Goal: Information Seeking & Learning: Find specific fact

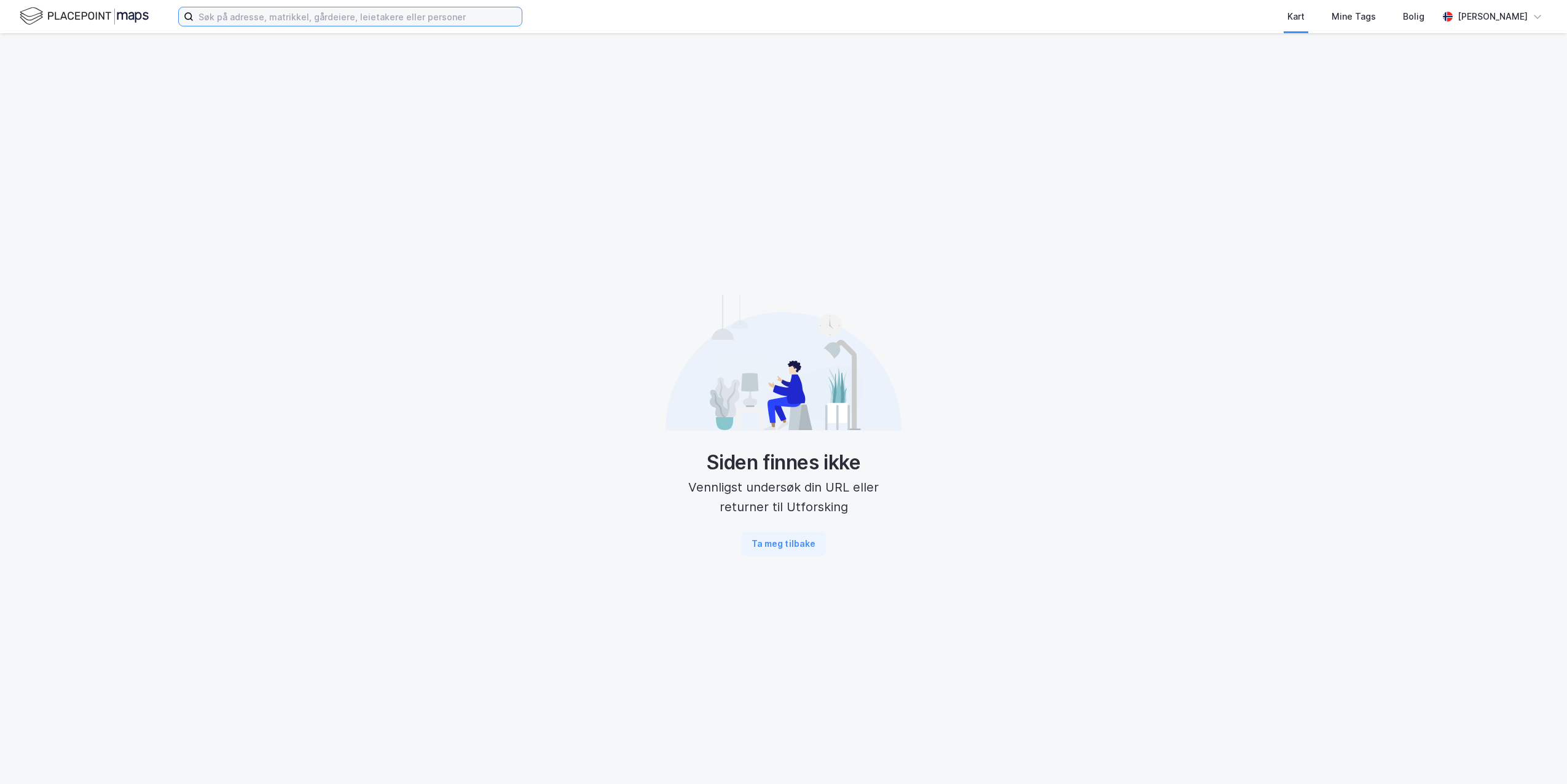
click at [305, 21] on input at bounding box center [358, 16] width 328 height 18
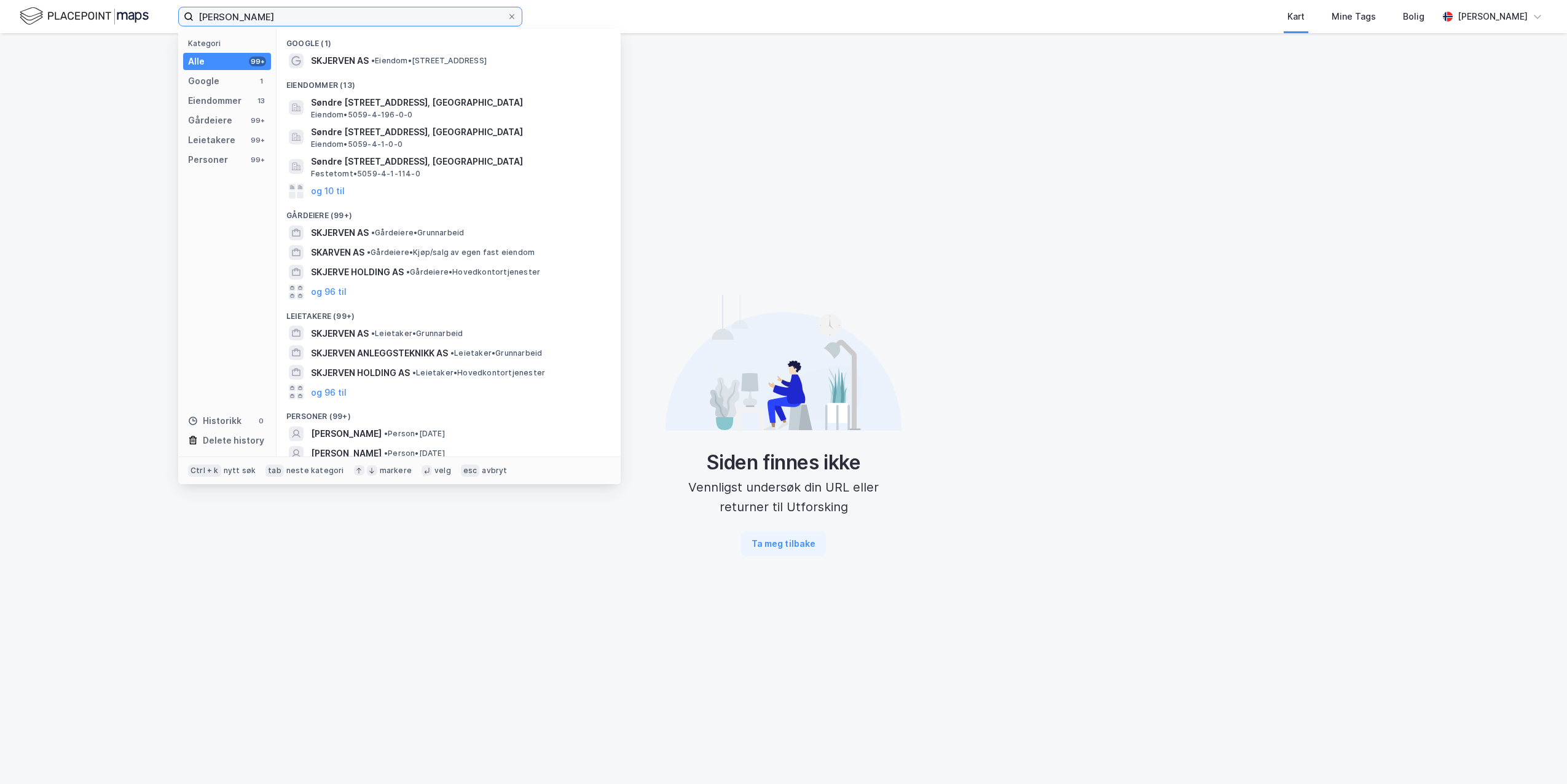
click at [231, 15] on input "[PERSON_NAME]" at bounding box center [350, 16] width 313 height 18
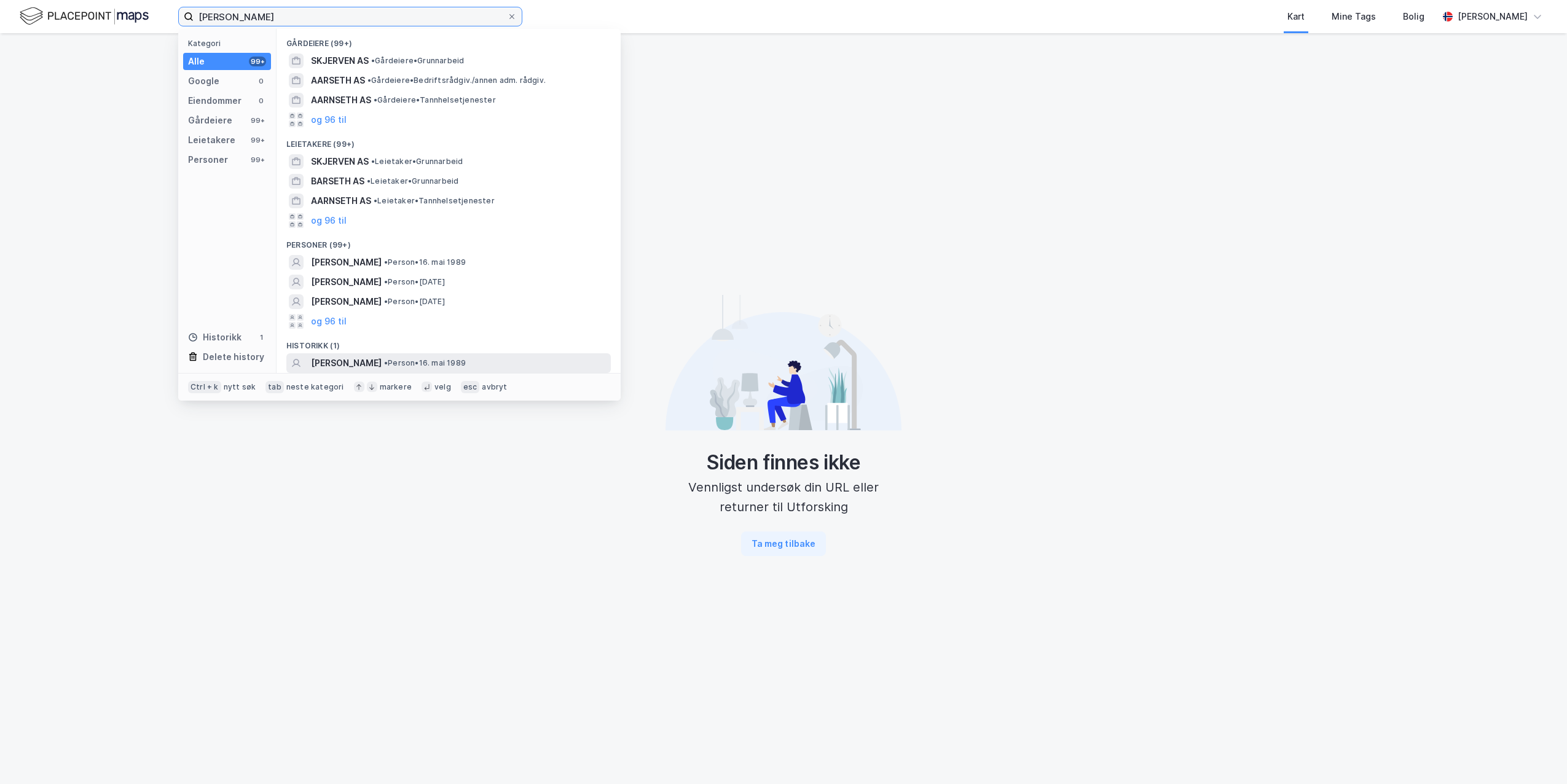
scroll to position [33, 0]
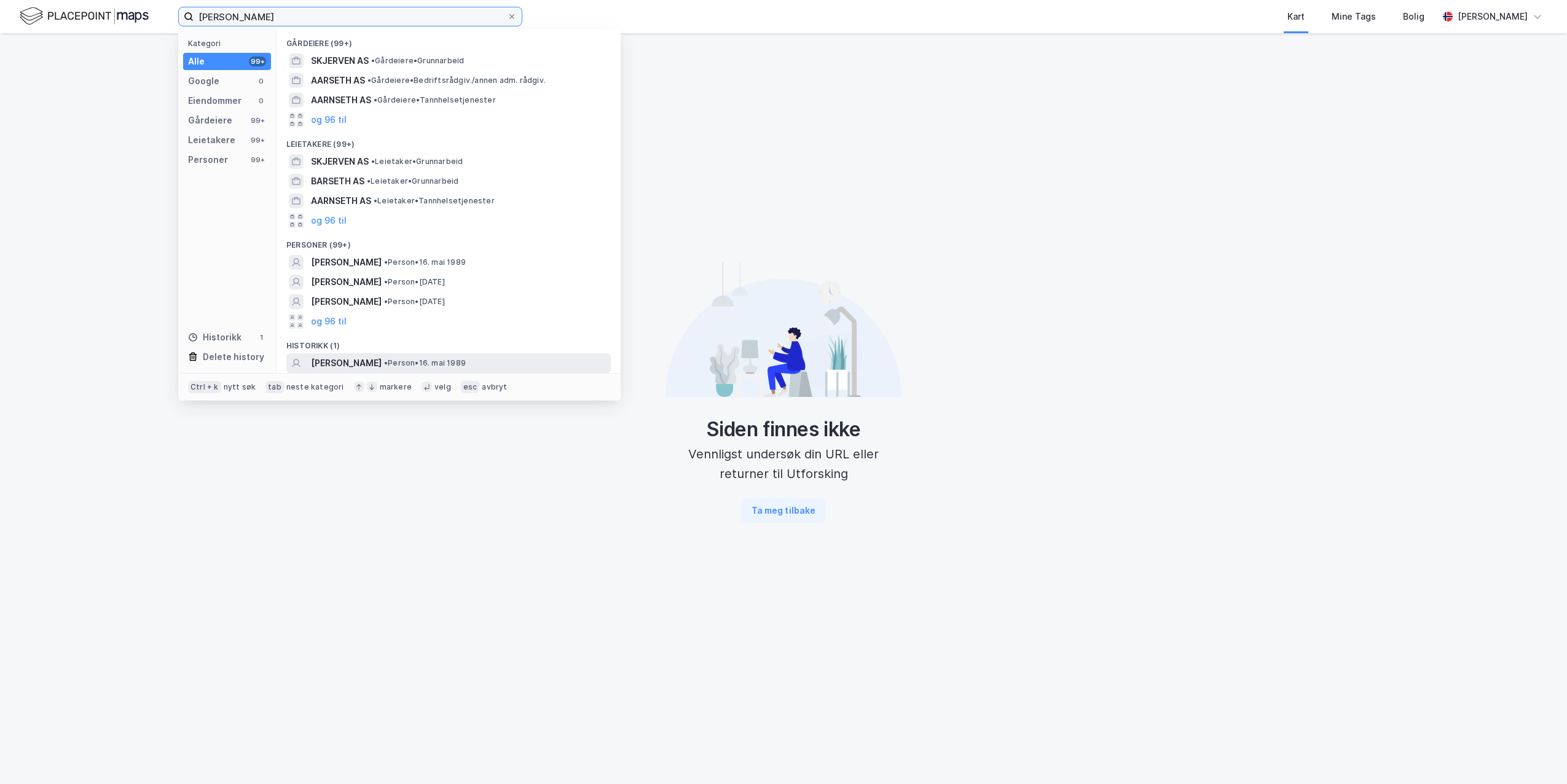
type input "[PERSON_NAME]"
click at [362, 366] on span "[PERSON_NAME]" at bounding box center [346, 363] width 71 height 15
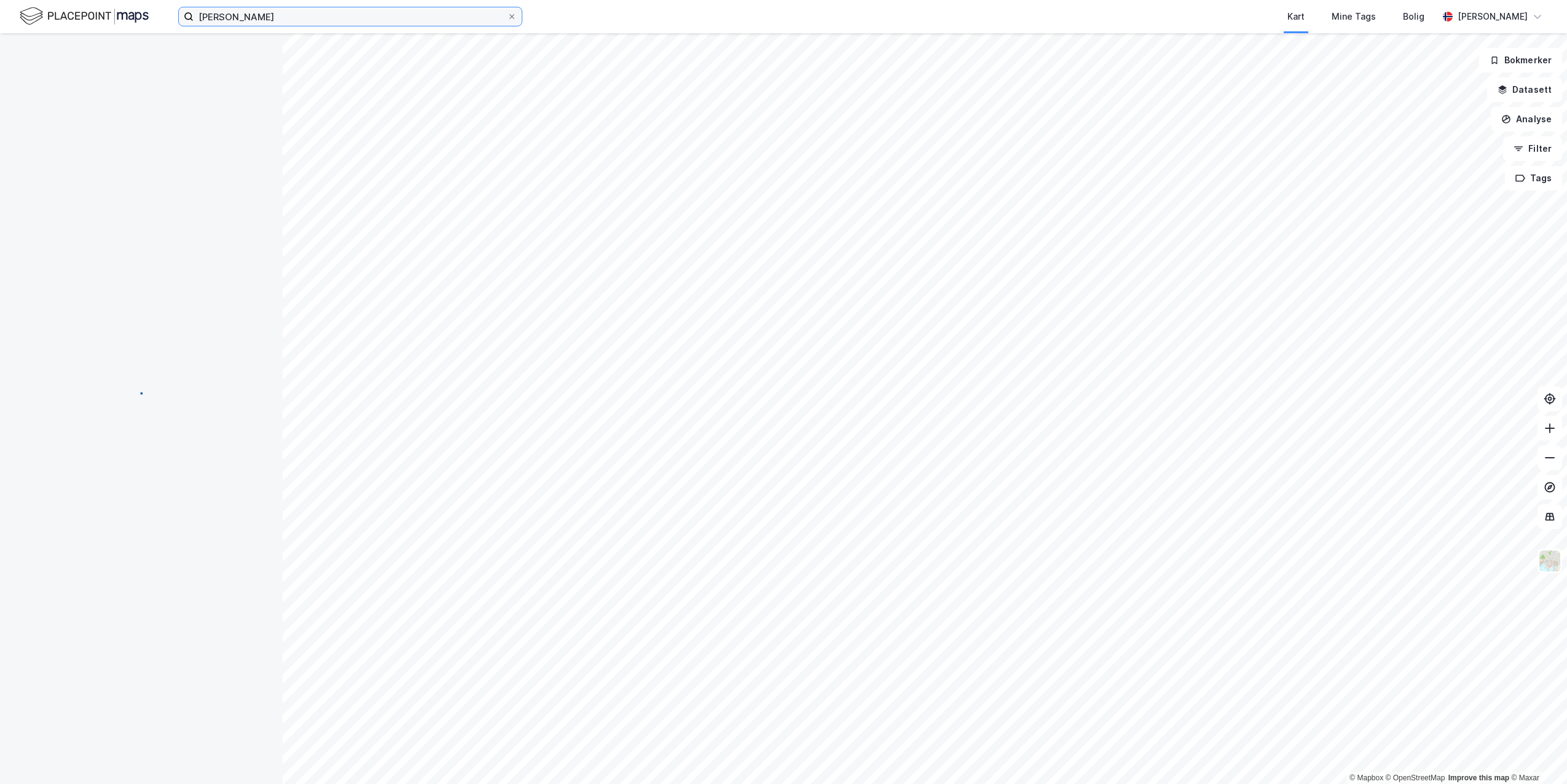
click at [335, 24] on input "[PERSON_NAME]" at bounding box center [350, 16] width 313 height 18
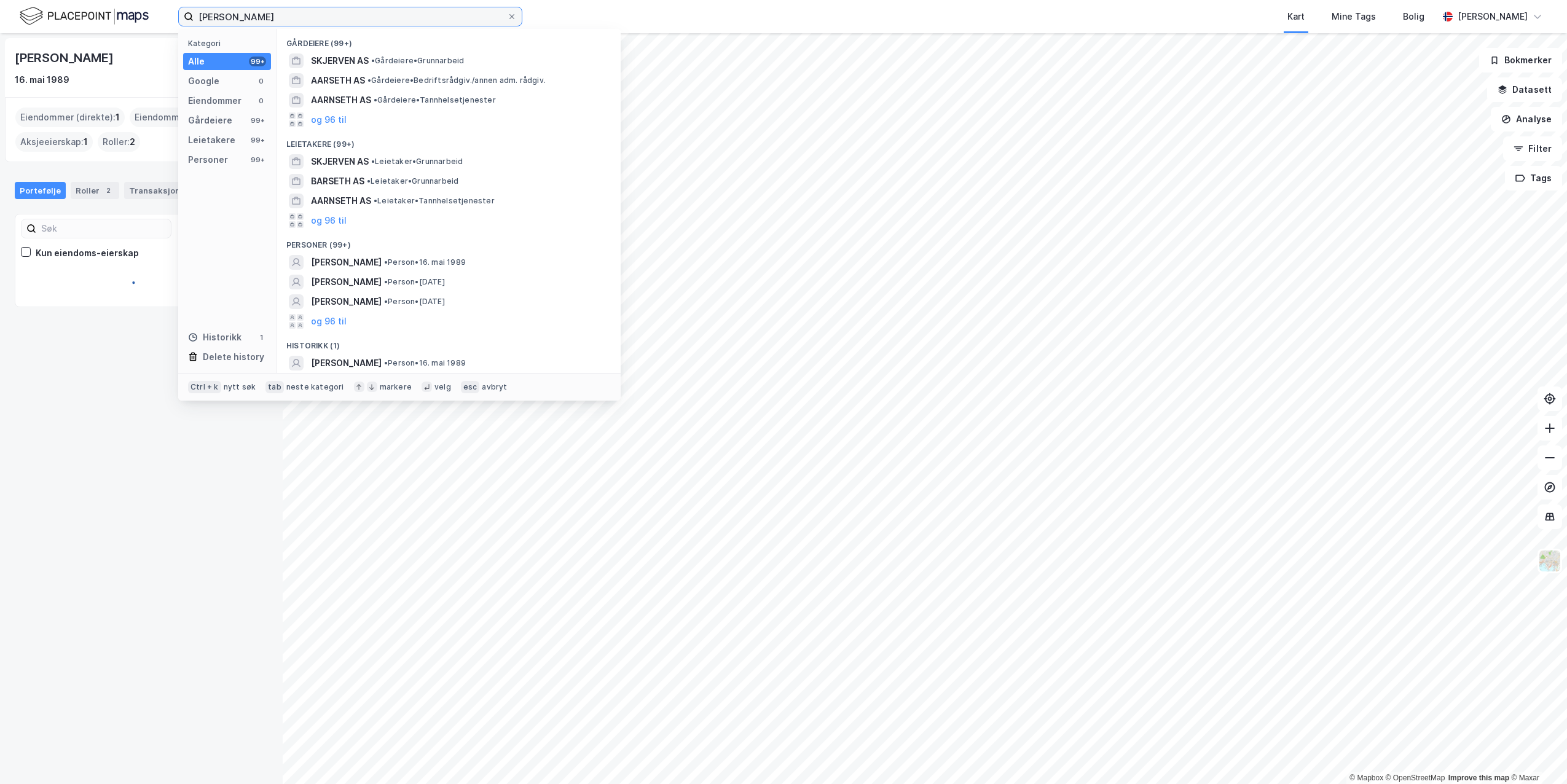
click at [319, 17] on input "[PERSON_NAME]" at bounding box center [350, 16] width 313 height 18
click at [299, 16] on input "[PERSON_NAME]" at bounding box center [350, 16] width 313 height 18
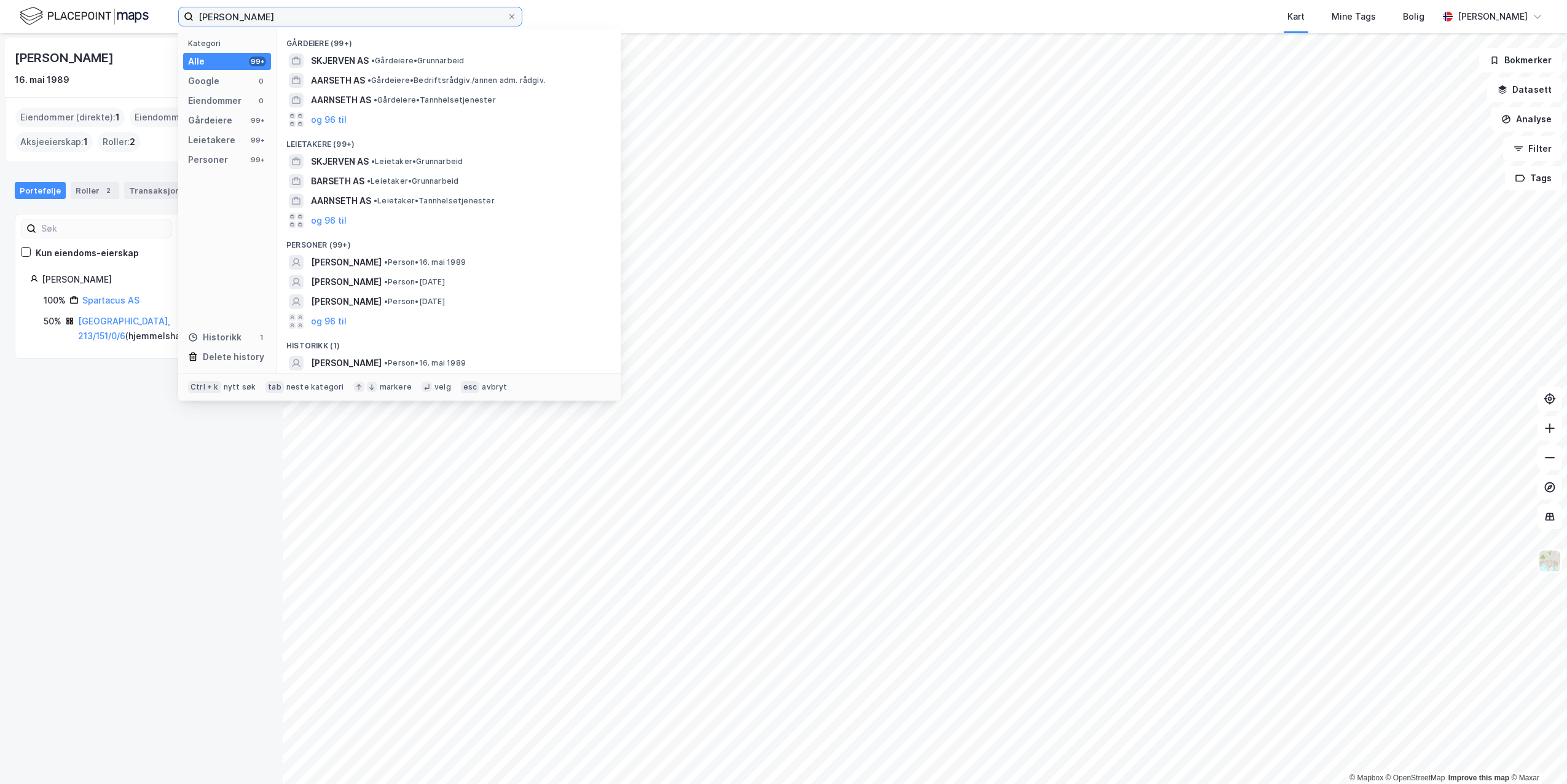
click at [299, 16] on input "[PERSON_NAME]" at bounding box center [350, 16] width 313 height 18
click at [316, 18] on input "[PERSON_NAME]" at bounding box center [350, 16] width 313 height 18
click at [458, 256] on div "[PERSON_NAME] • Person • [DATE]" at bounding box center [459, 262] width 298 height 15
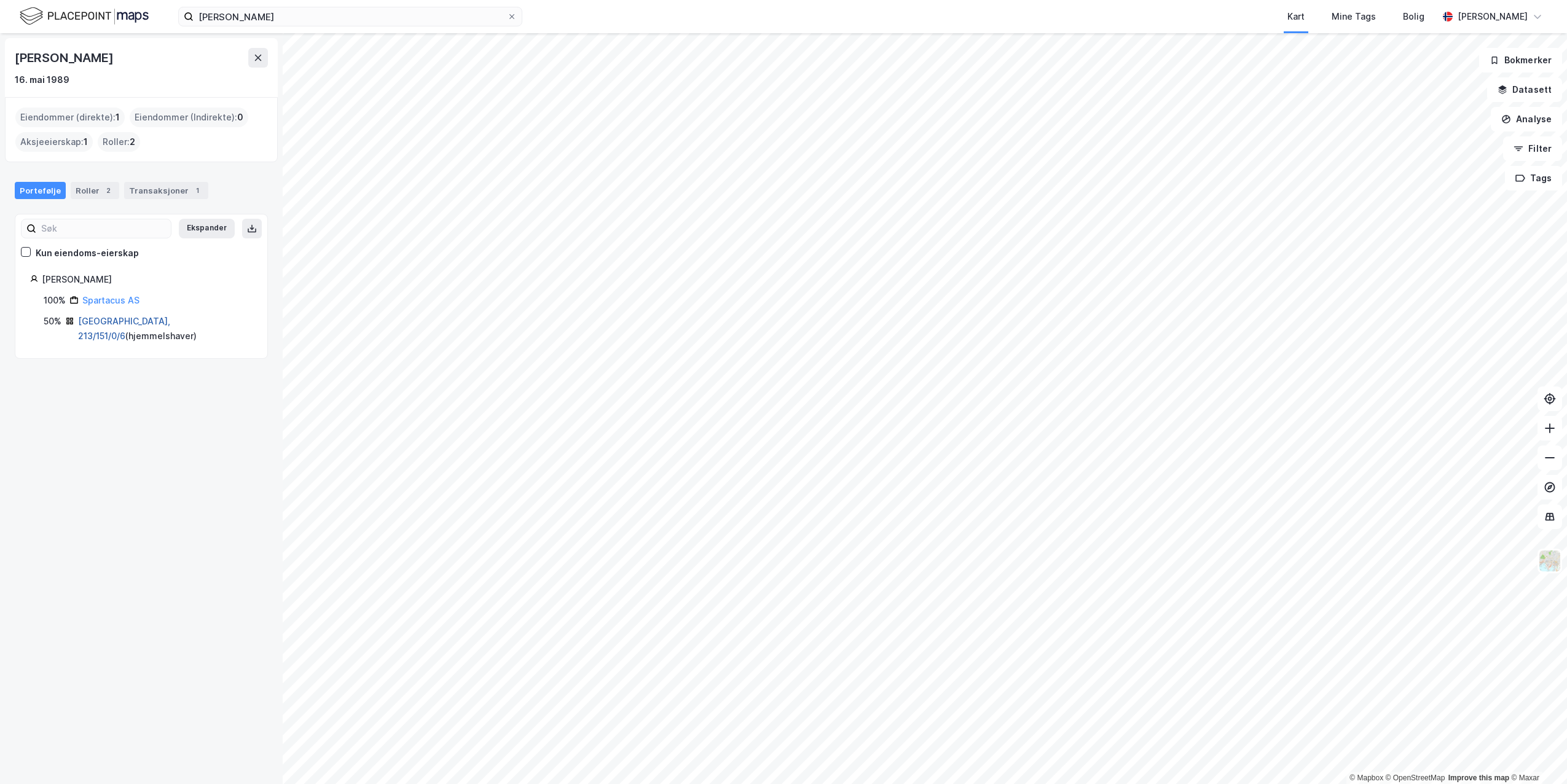
click at [118, 319] on link "[GEOGRAPHIC_DATA], 213/151/0/6" at bounding box center [124, 328] width 92 height 25
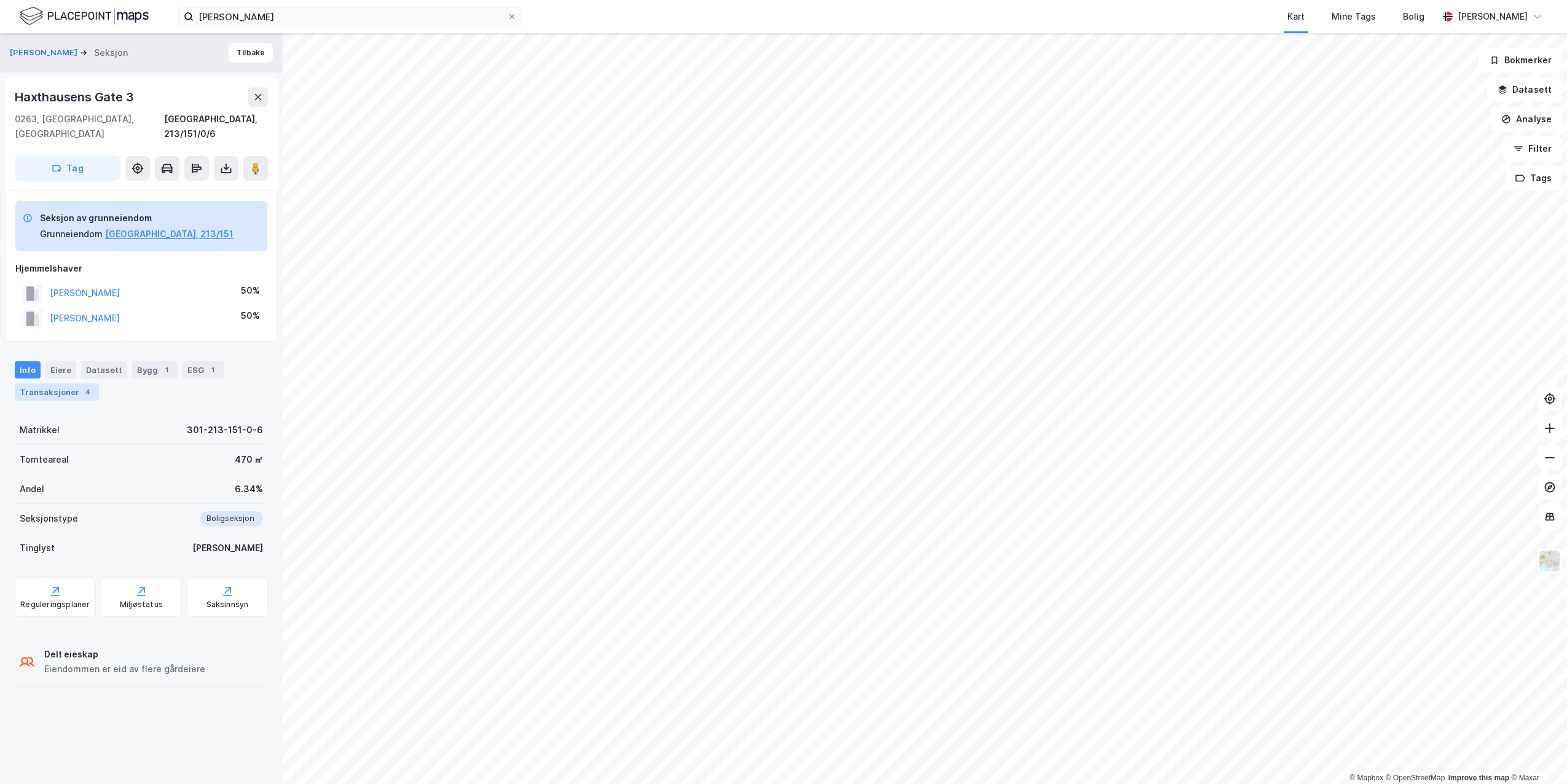
click at [52, 383] on div "Transaksjoner 4" at bounding box center [57, 391] width 84 height 17
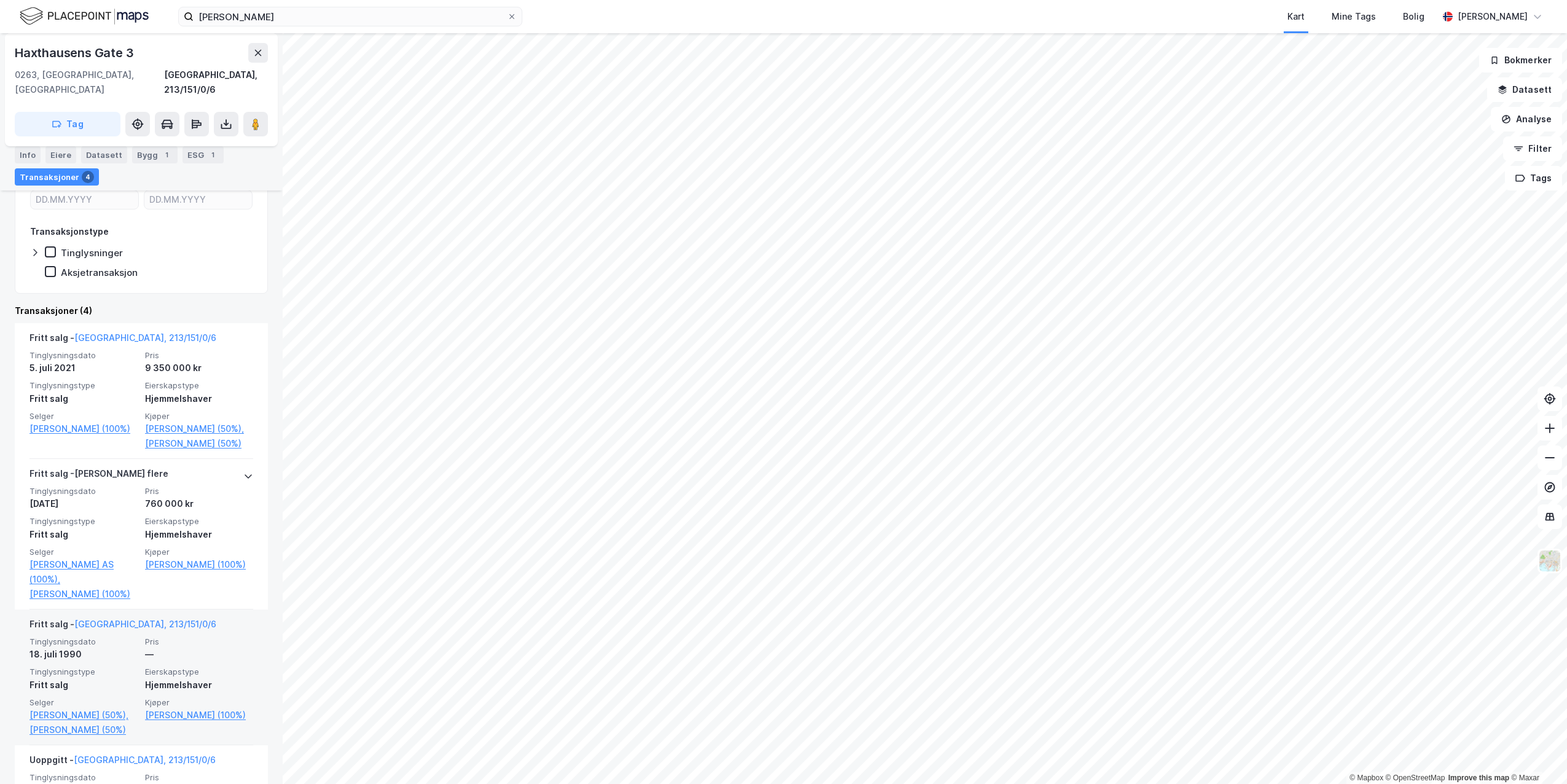
scroll to position [369, 0]
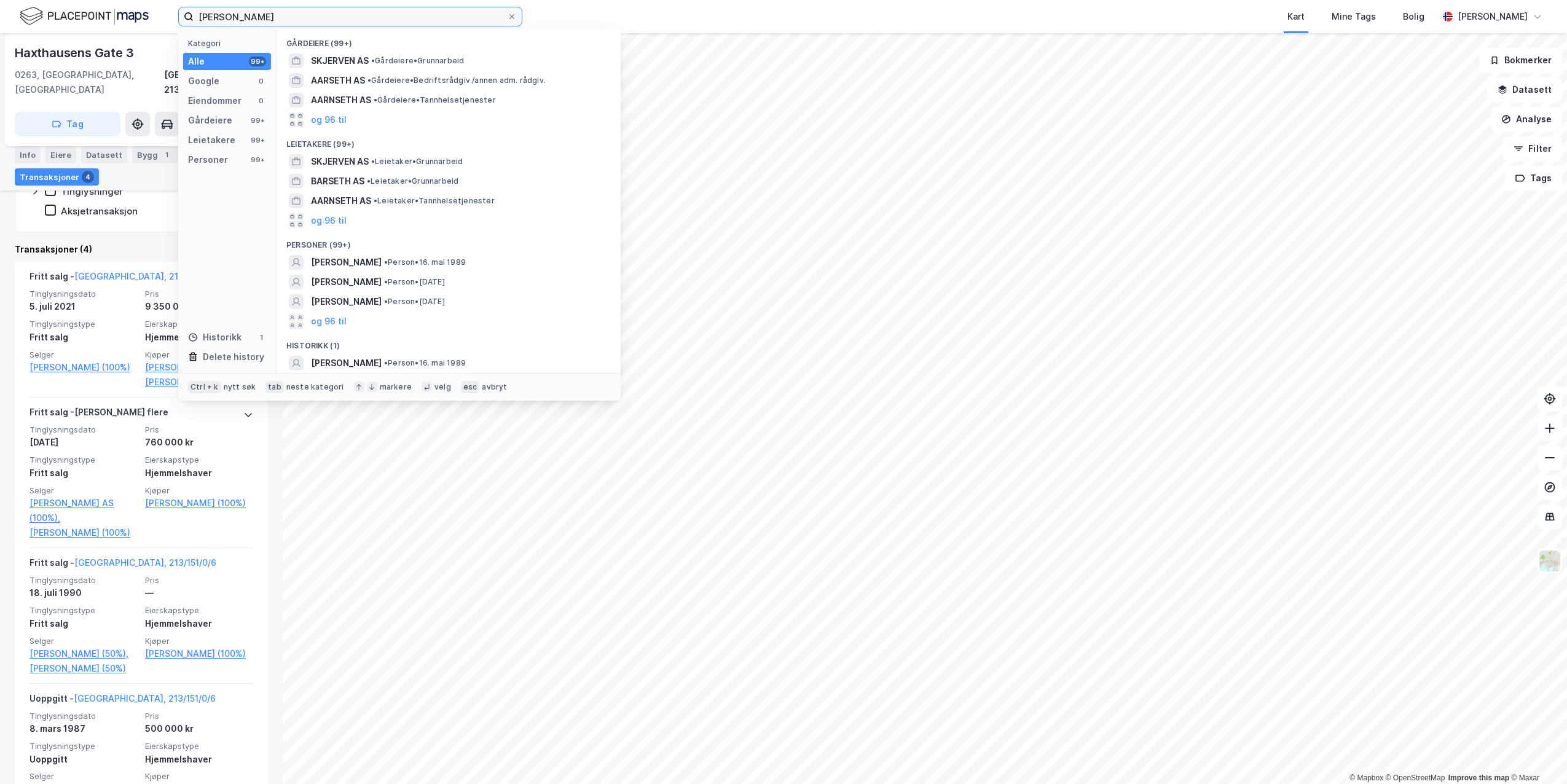
drag, startPoint x: 331, startPoint y: 23, endPoint x: 129, endPoint y: 14, distance: 202.2
click at [129, 14] on div "[PERSON_NAME] Kategori Alle 99+ Google 0 Eiendommer 0 Gårdeiere 99+ Leietakere …" at bounding box center [783, 16] width 1567 height 33
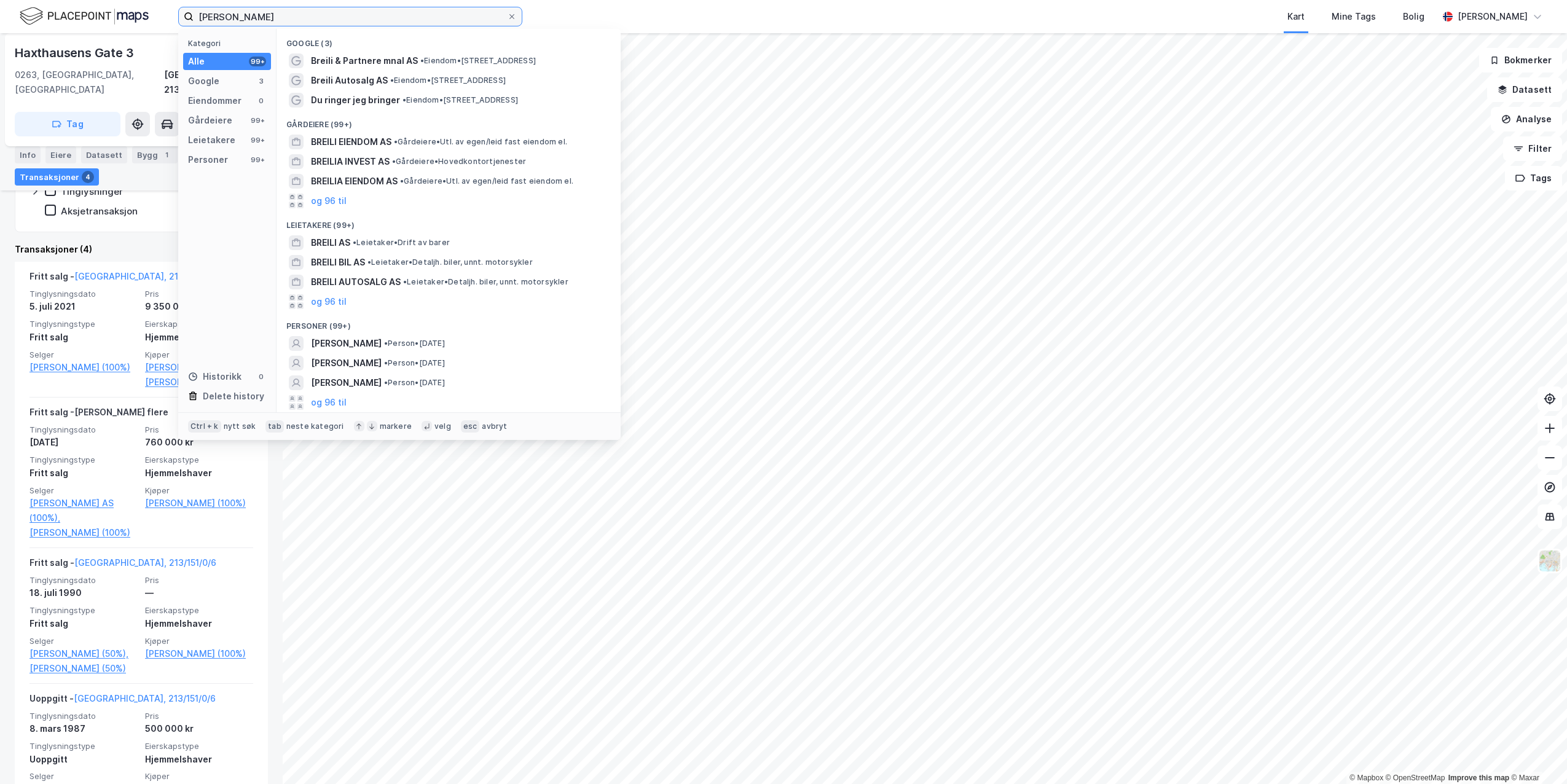
drag, startPoint x: 273, startPoint y: 14, endPoint x: 100, endPoint y: -9, distance: 174.5
click at [100, 0] on html "[PERSON_NAME] Kategori Alle 99+ Google 3 Eiendommer 0 Gårdeiere 99+ Leietakere …" at bounding box center [783, 392] width 1567 height 784
click at [271, 18] on input "[PERSON_NAME]" at bounding box center [350, 16] width 313 height 18
drag, startPoint x: 258, startPoint y: 17, endPoint x: 86, endPoint y: 9, distance: 172.2
click at [86, 9] on div "[PERSON_NAME] Kategori Alle 99+ Google 3 Eiendommer 0 Gårdeiere 99+ Leietakere …" at bounding box center [783, 16] width 1567 height 33
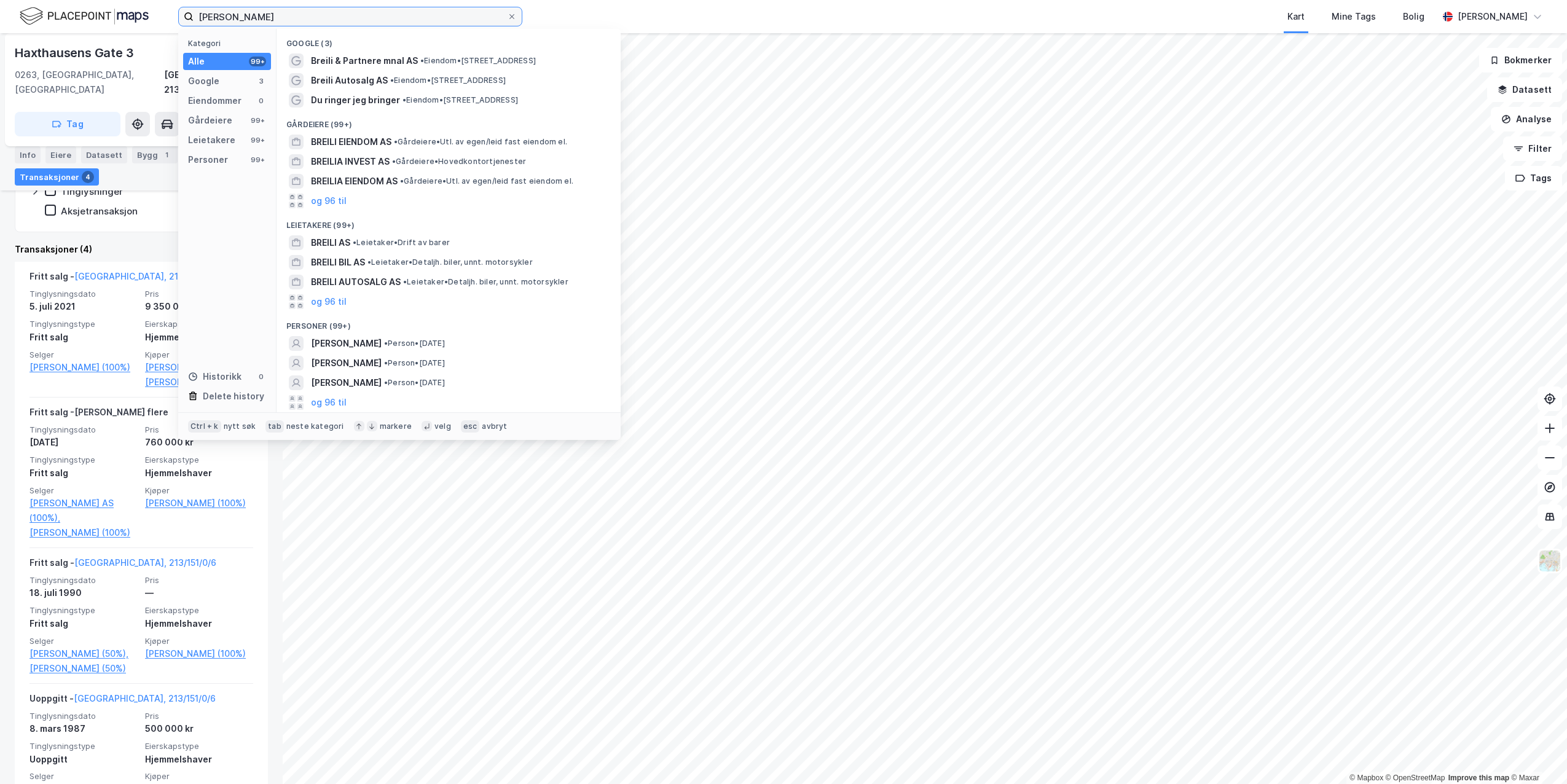
paste input "[PERSON_NAME] B"
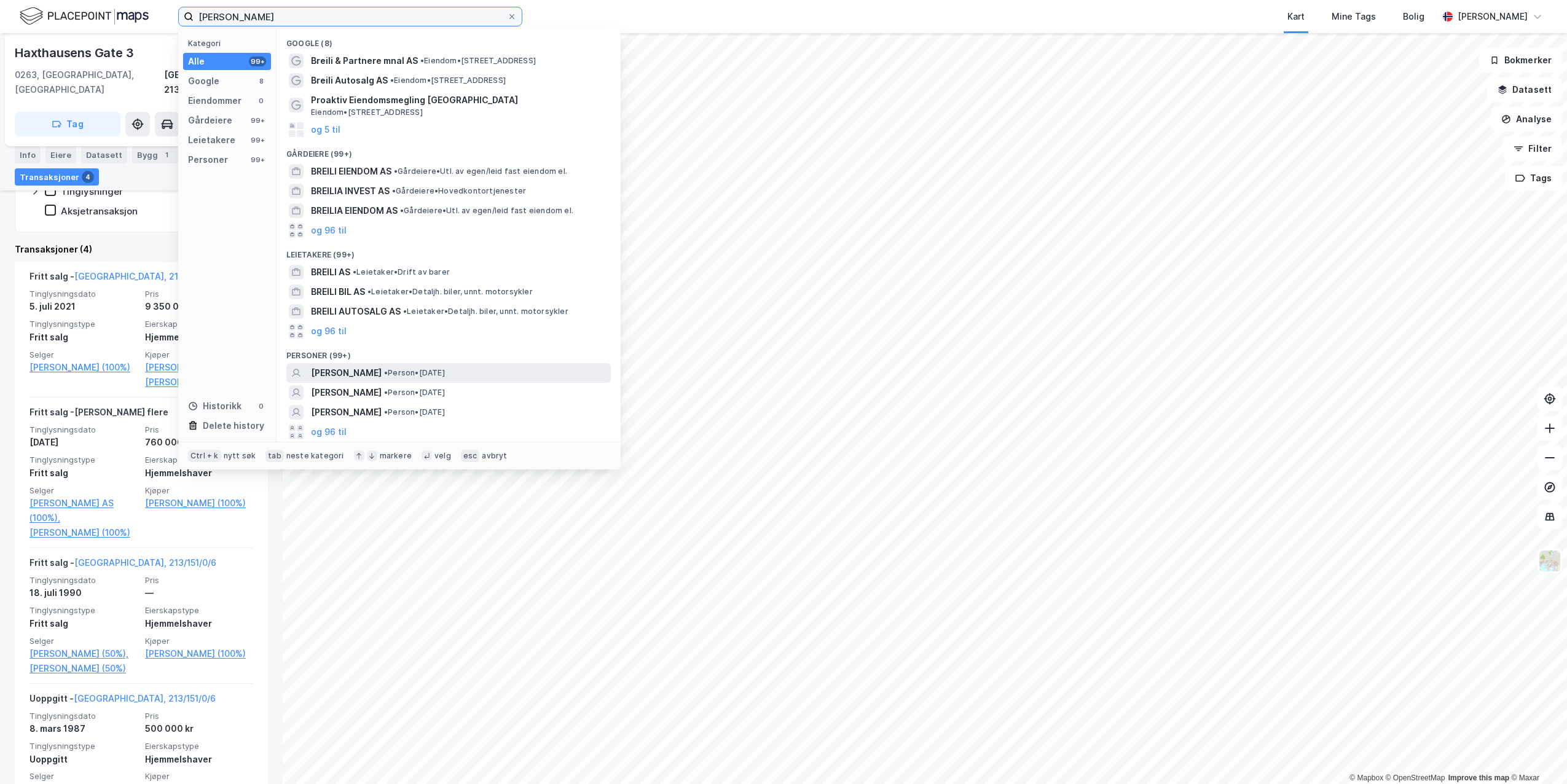
type input "[PERSON_NAME]"
click at [378, 366] on span "[PERSON_NAME]" at bounding box center [346, 373] width 71 height 15
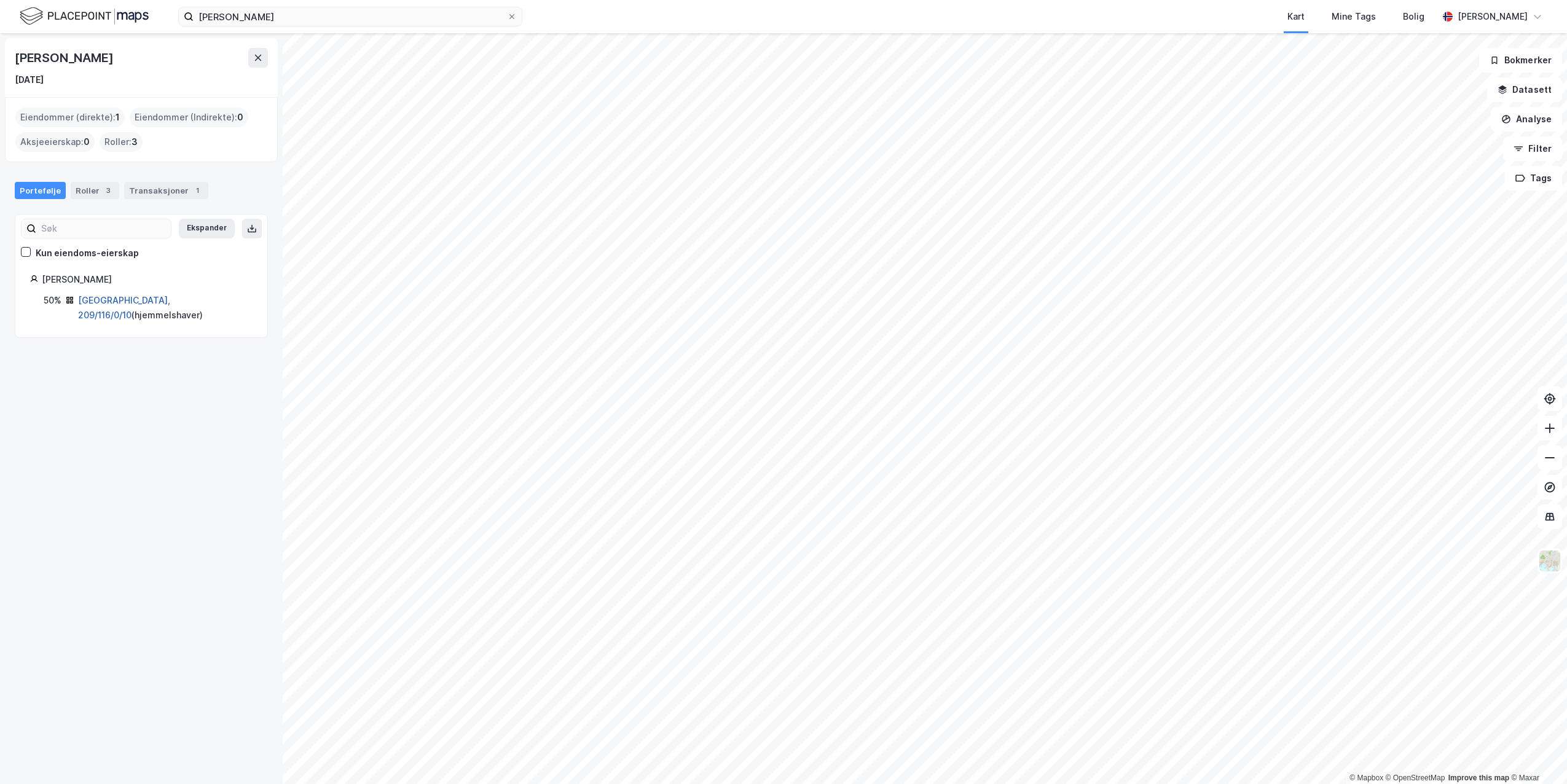
click at [121, 299] on link "[GEOGRAPHIC_DATA], 209/116/0/10" at bounding box center [124, 307] width 92 height 25
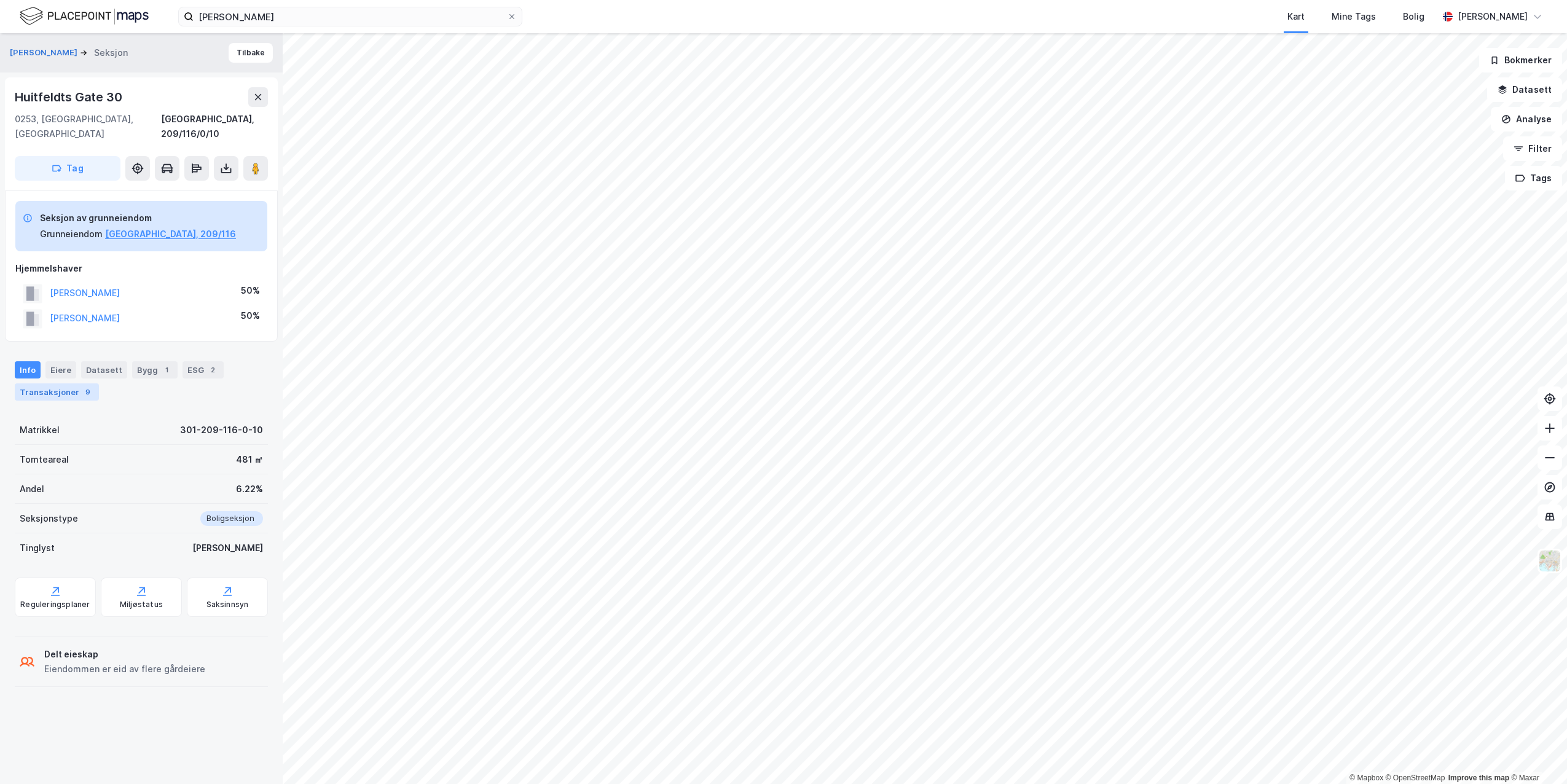
click at [68, 383] on div "Transaksjoner 9" at bounding box center [57, 391] width 84 height 17
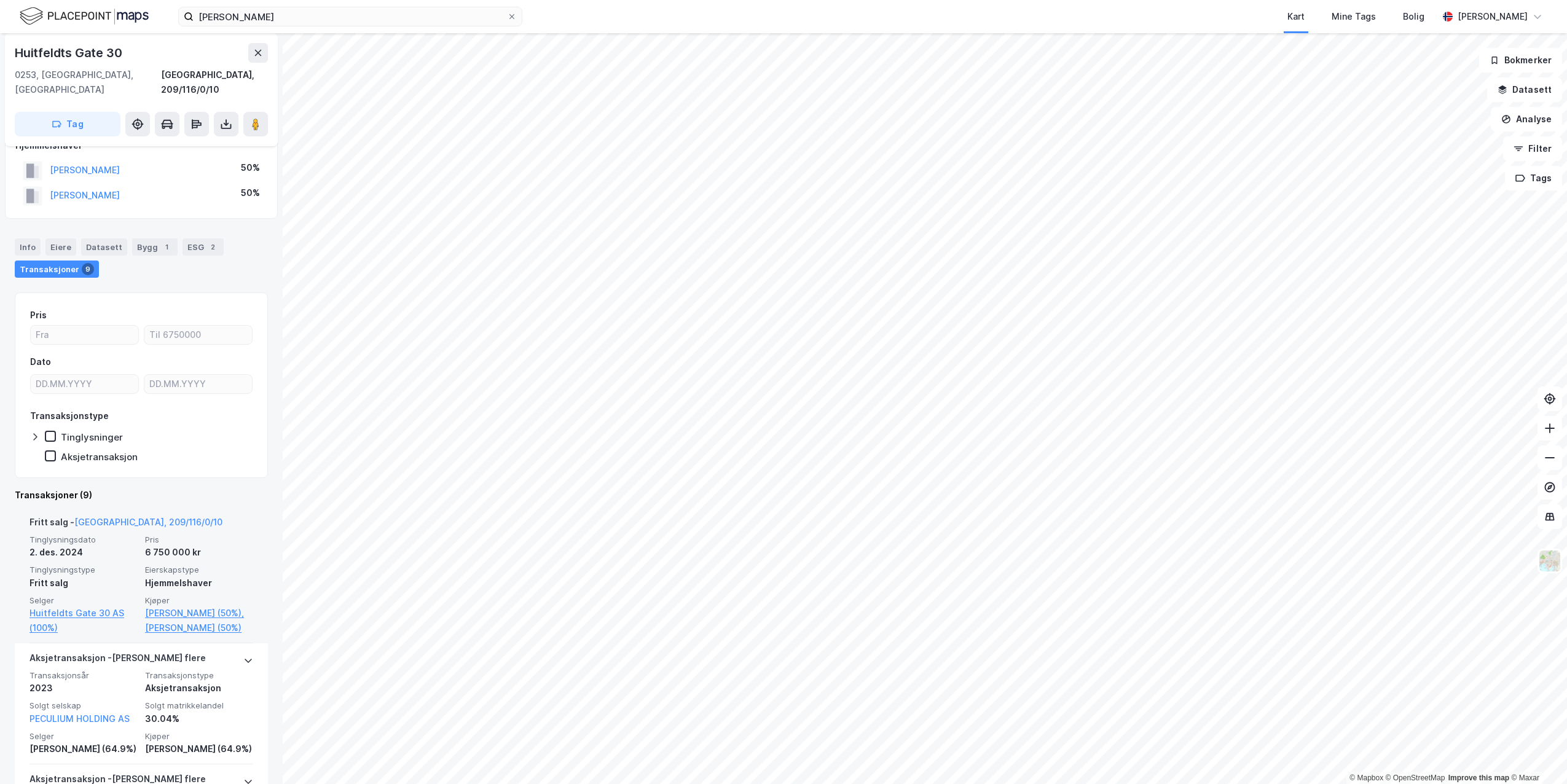
scroll to position [61, 0]
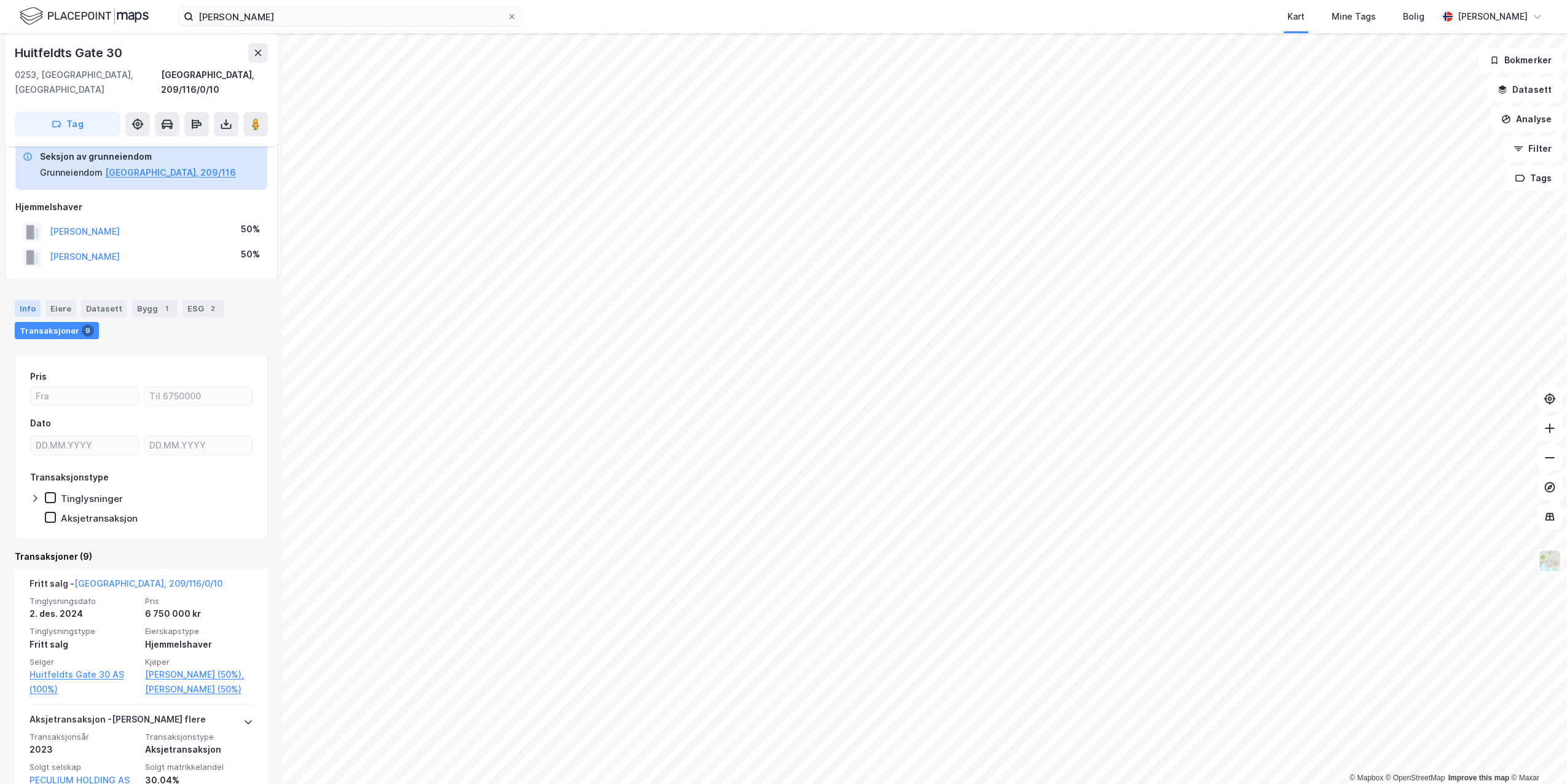
click at [34, 300] on div "Info" at bounding box center [28, 308] width 26 height 17
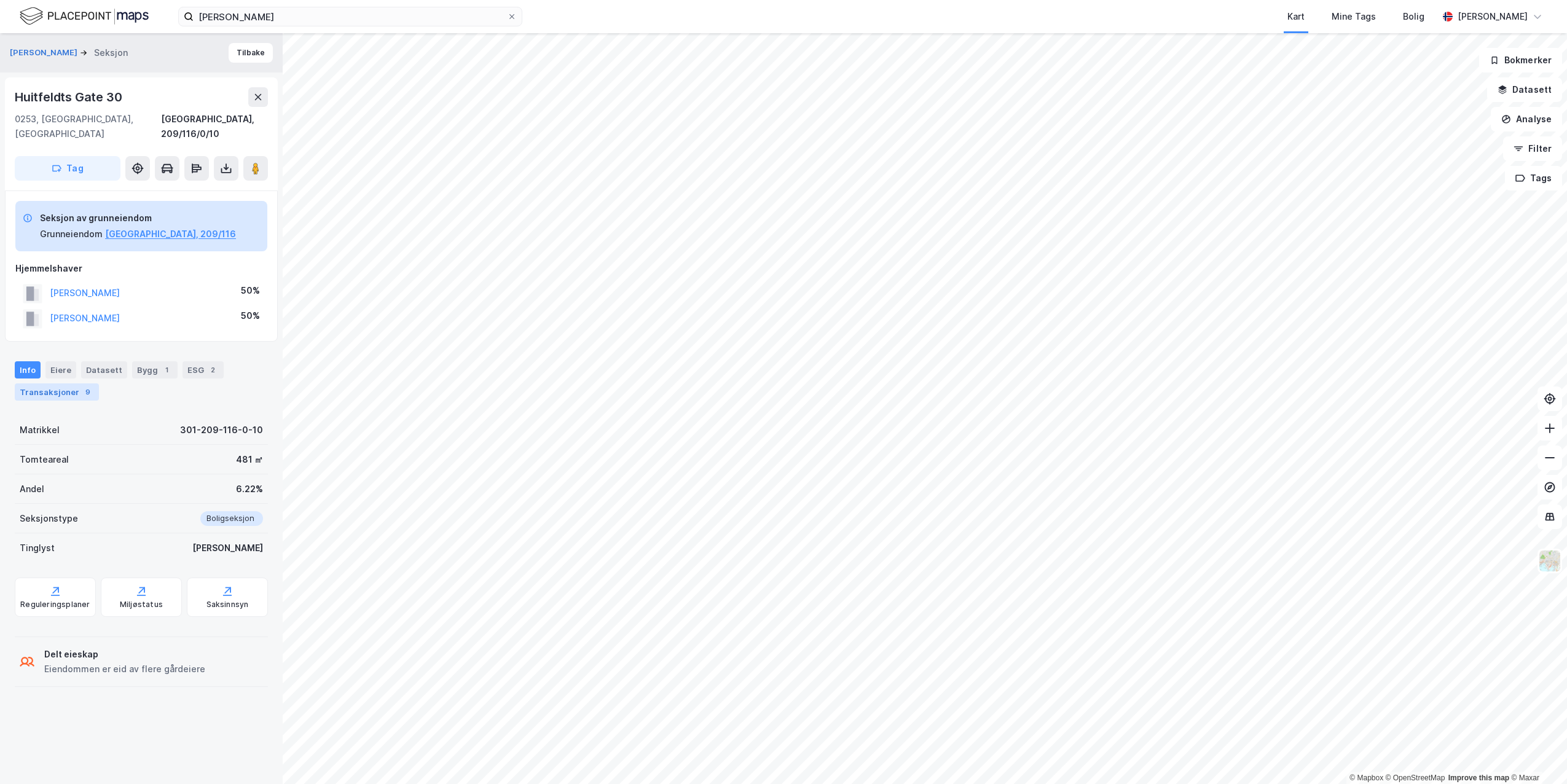
click at [51, 383] on div "Transaksjoner 9" at bounding box center [57, 391] width 84 height 17
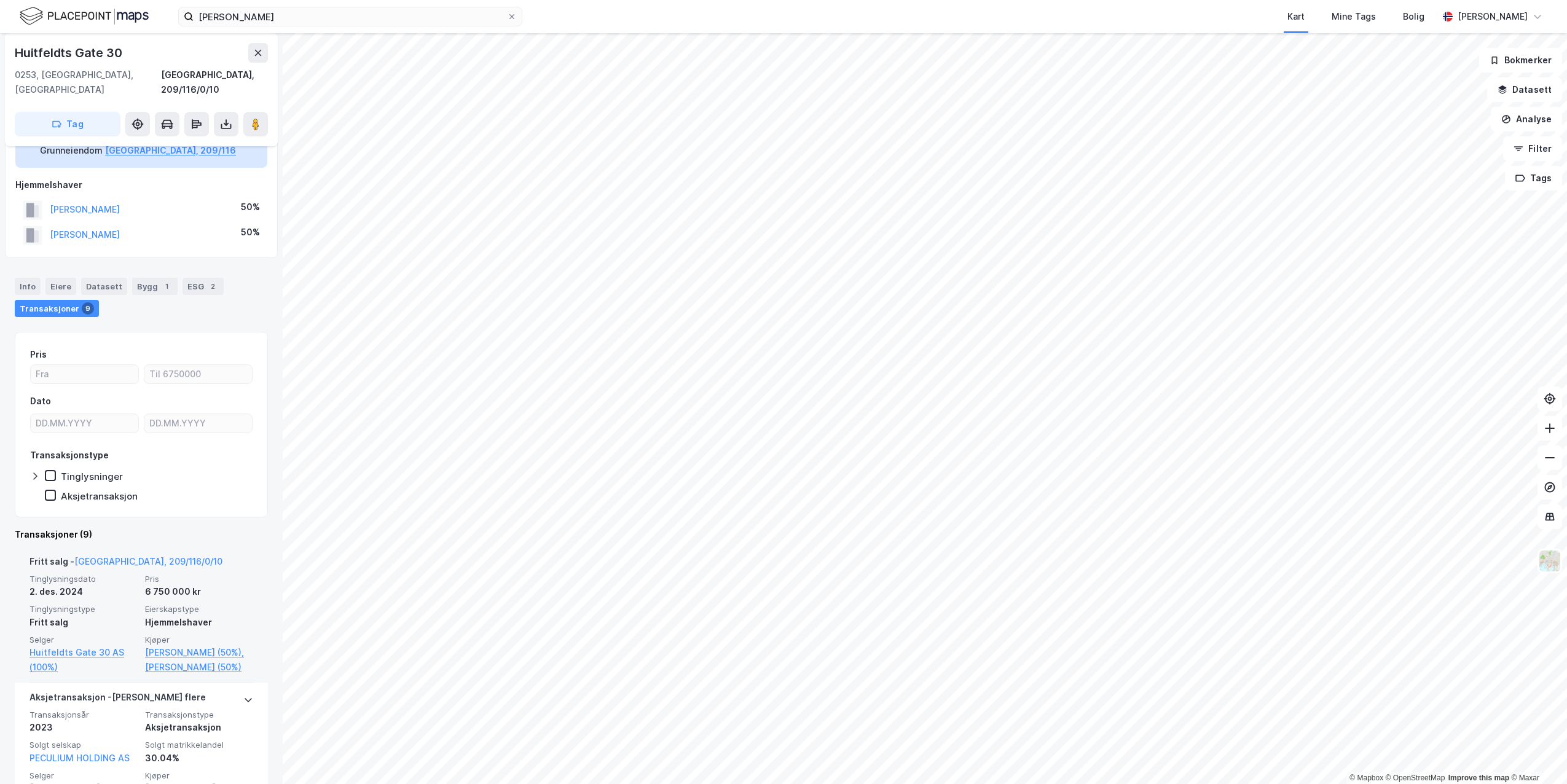
scroll to position [123, 0]
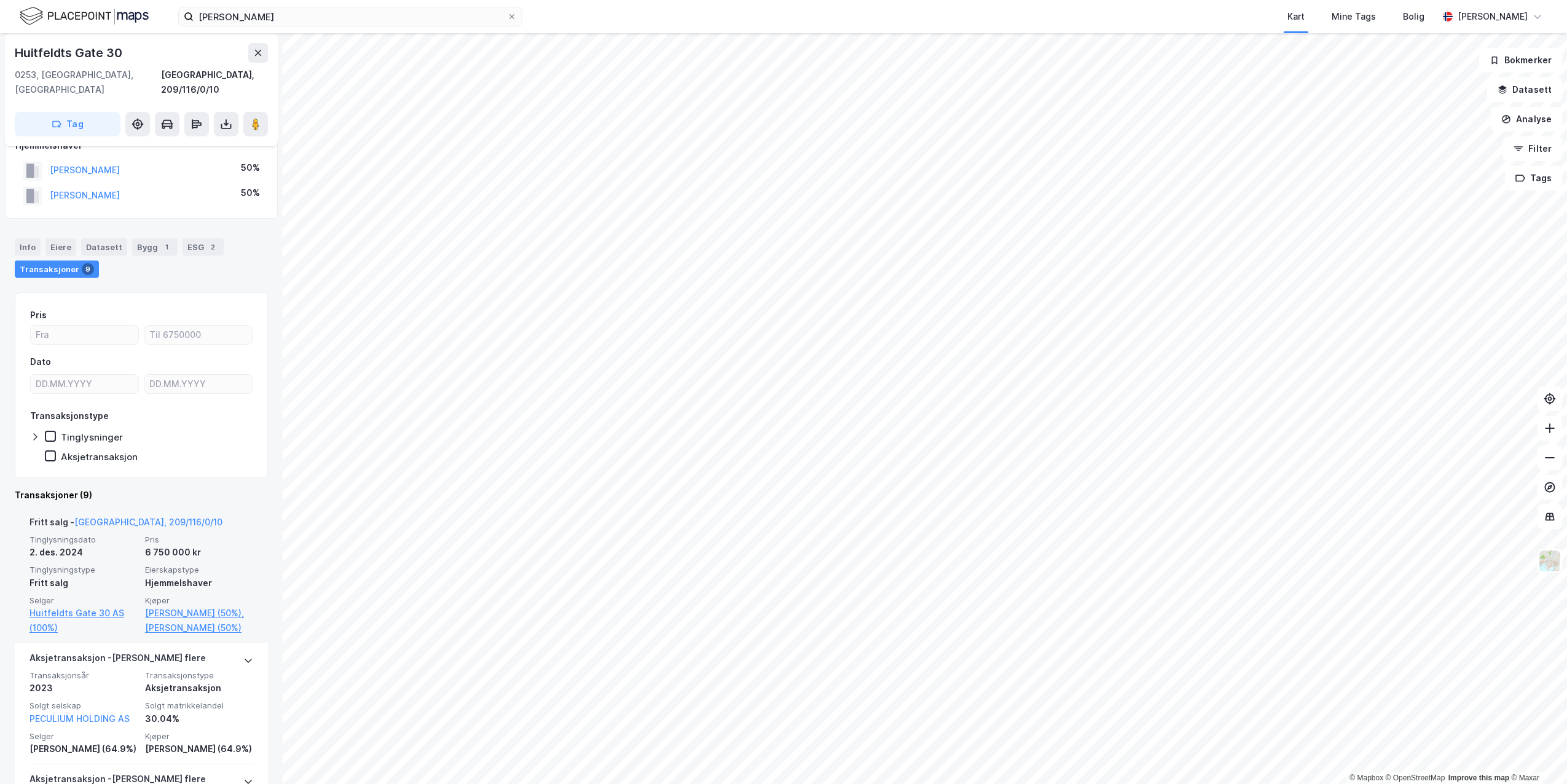
click at [171, 507] on div "Fritt salg - [GEOGRAPHIC_DATA], 209/116/0/10 Tinglysningsdato [DATE] Pris 6 750…" at bounding box center [141, 575] width 224 height 136
click at [123, 517] on link "[GEOGRAPHIC_DATA], 209/116/0/10" at bounding box center [148, 522] width 148 height 11
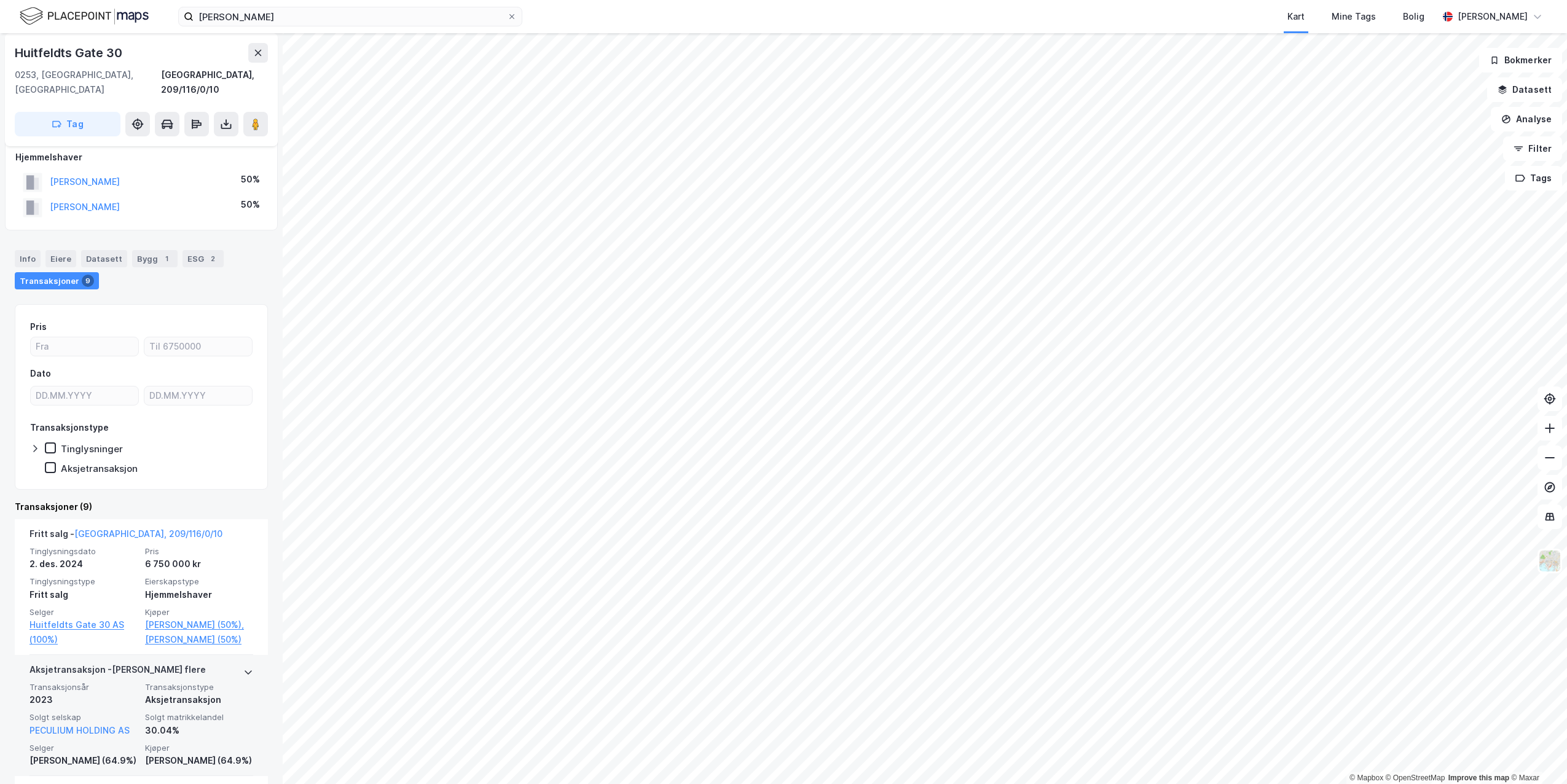
scroll to position [61, 0]
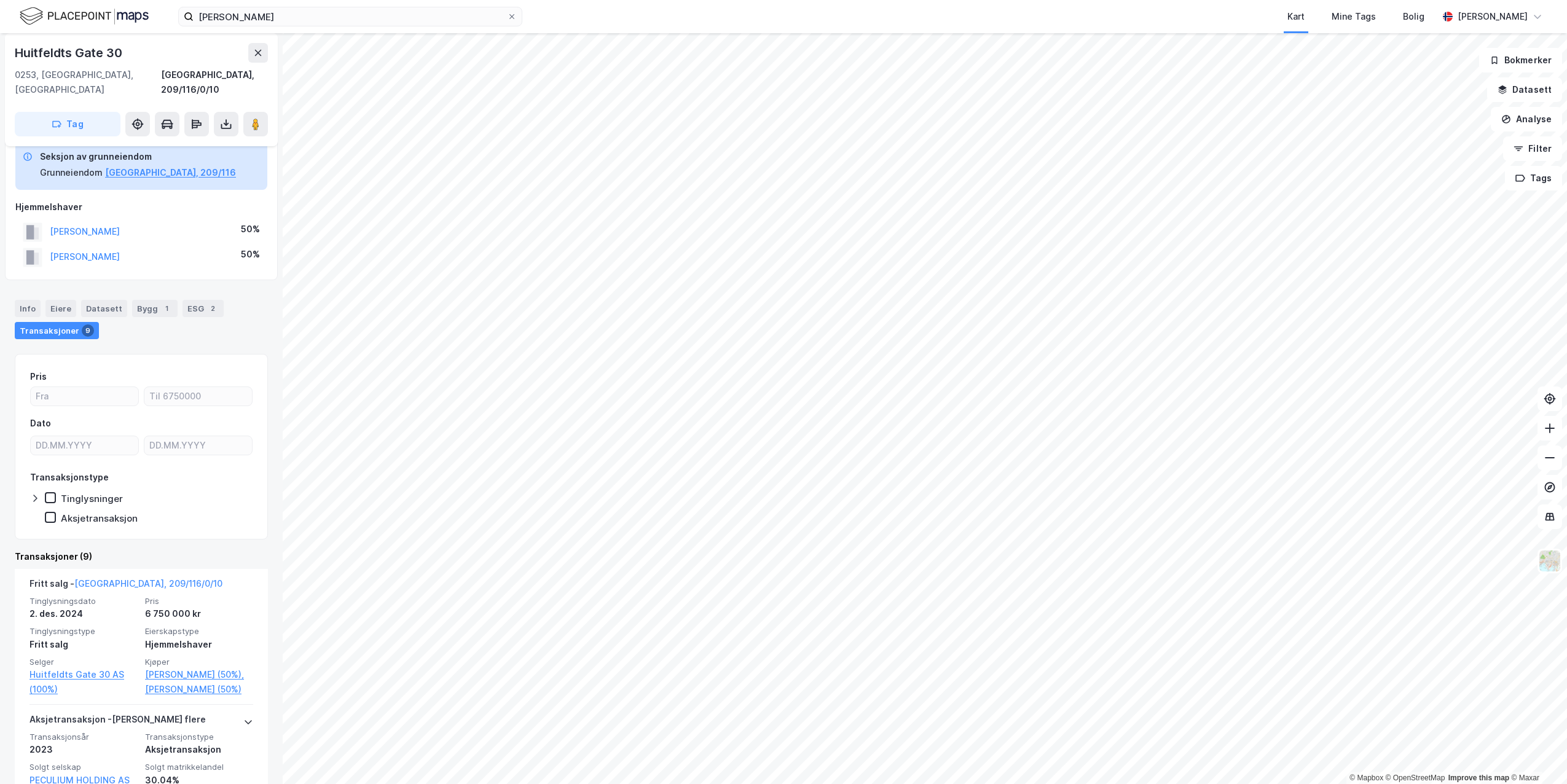
drag, startPoint x: 195, startPoint y: 316, endPoint x: 244, endPoint y: 304, distance: 50.4
click at [244, 304] on div "Info Eiere Datasett Bygg 1 ESG 2 Transaksjoner 9" at bounding box center [142, 319] width 253 height 39
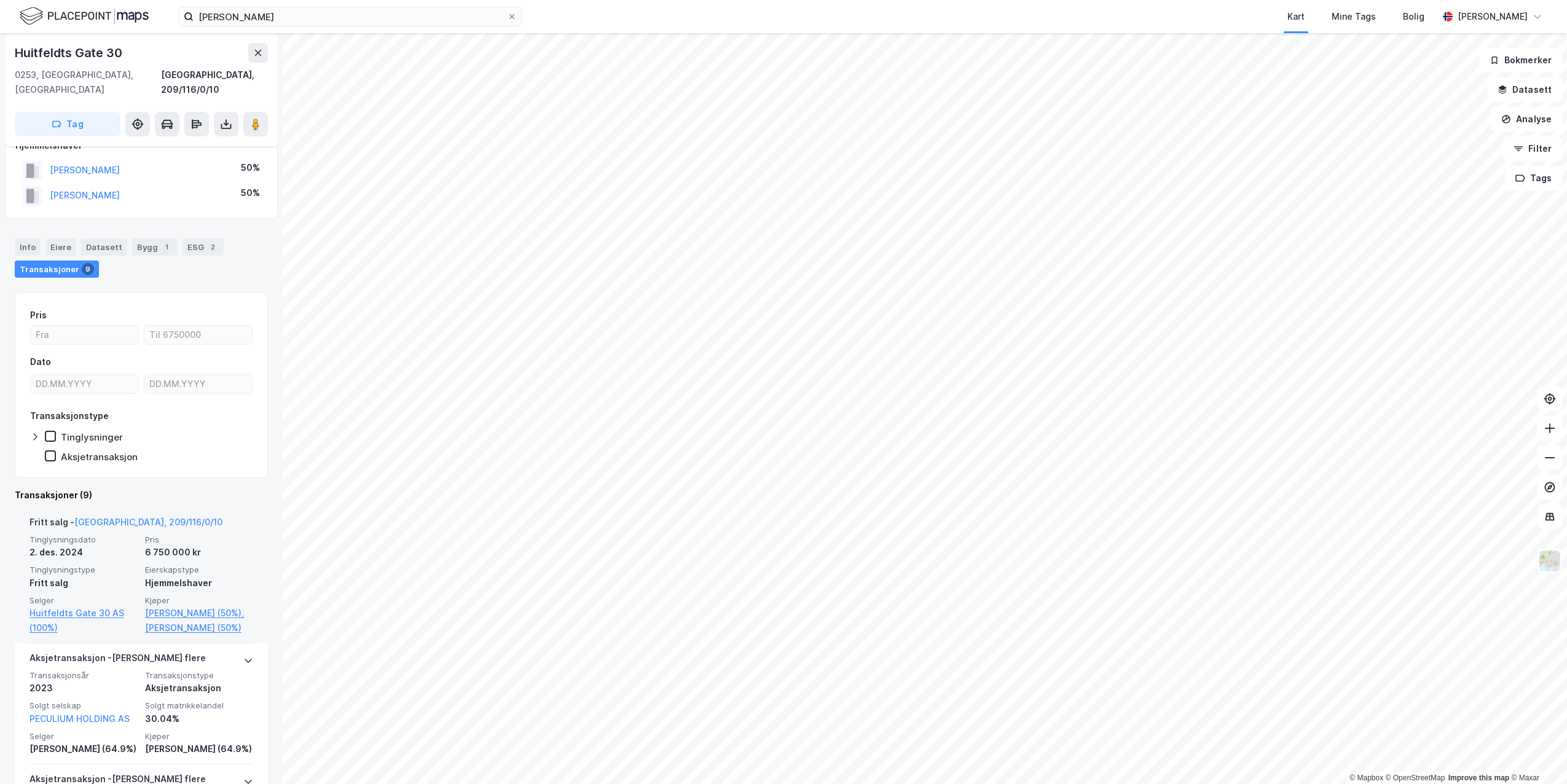
click at [231, 549] on div "Tinglysningsdato [DATE] Pris 6 750 000 kr Tinglysningstype Fritt salg Eierskaps…" at bounding box center [141, 584] width 224 height 101
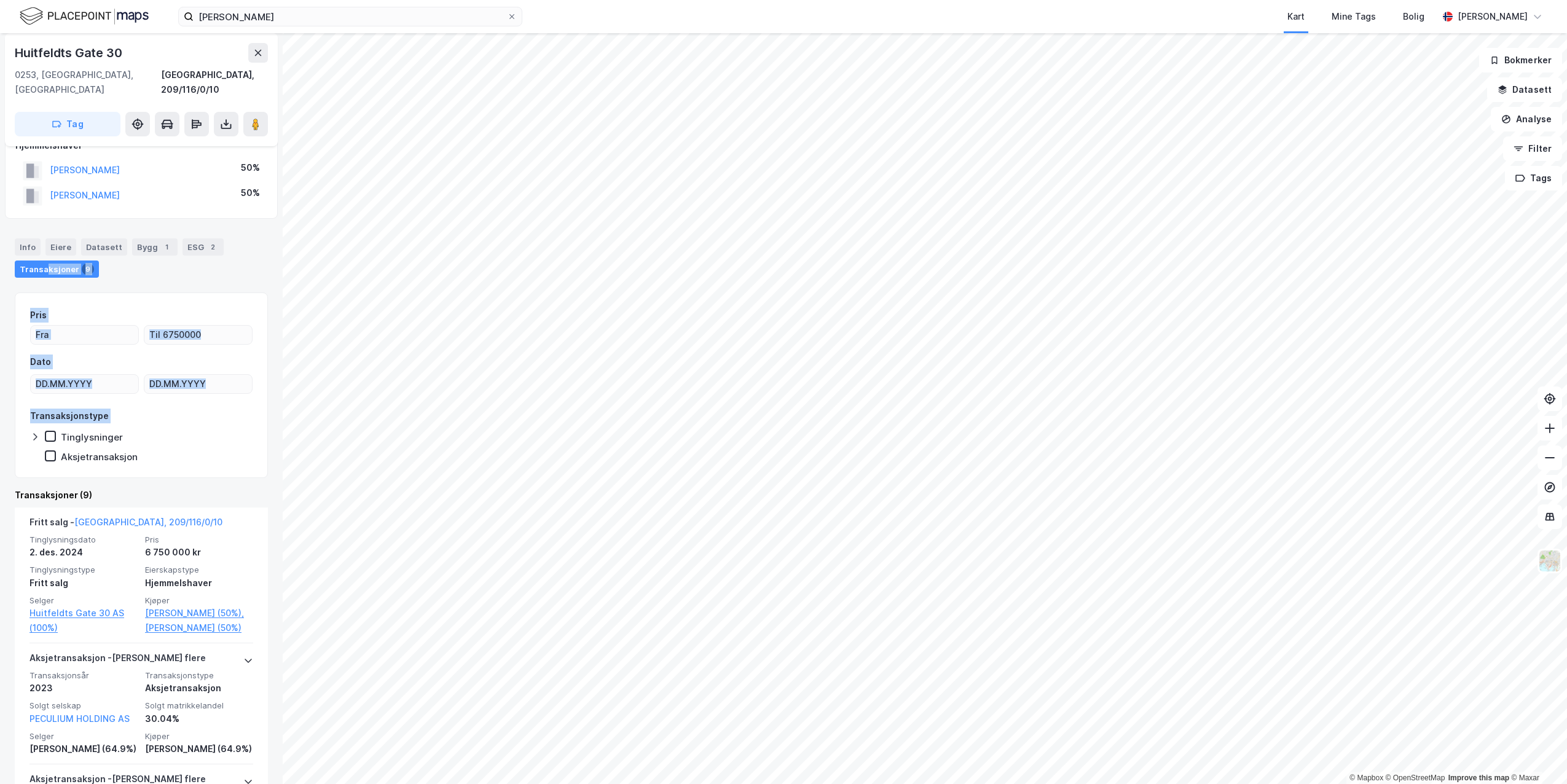
drag, startPoint x: 150, startPoint y: 443, endPoint x: 45, endPoint y: 257, distance: 213.6
drag, startPoint x: 45, startPoint y: 257, endPoint x: 39, endPoint y: 272, distance: 16.2
drag, startPoint x: 15, startPoint y: 267, endPoint x: 197, endPoint y: 474, distance: 275.6
